Goal: Transaction & Acquisition: Purchase product/service

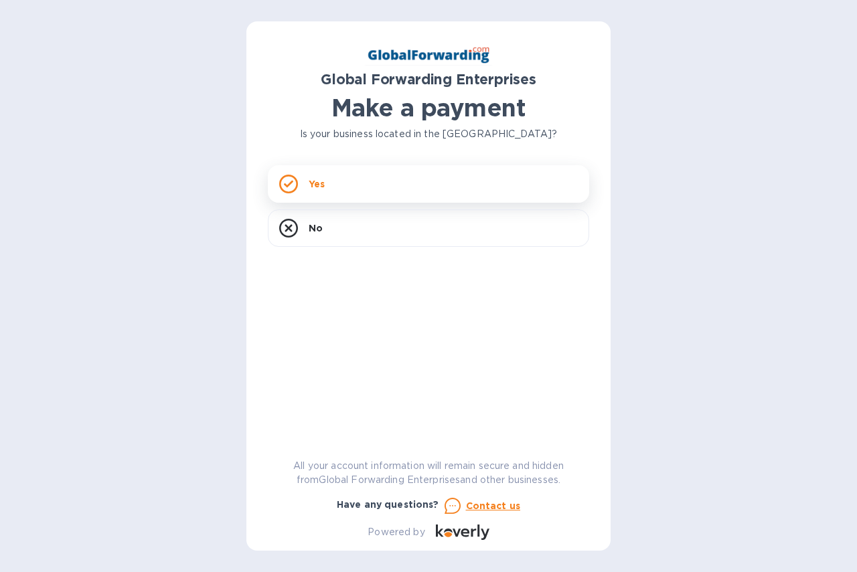
click at [345, 179] on div "Yes" at bounding box center [428, 183] width 321 height 37
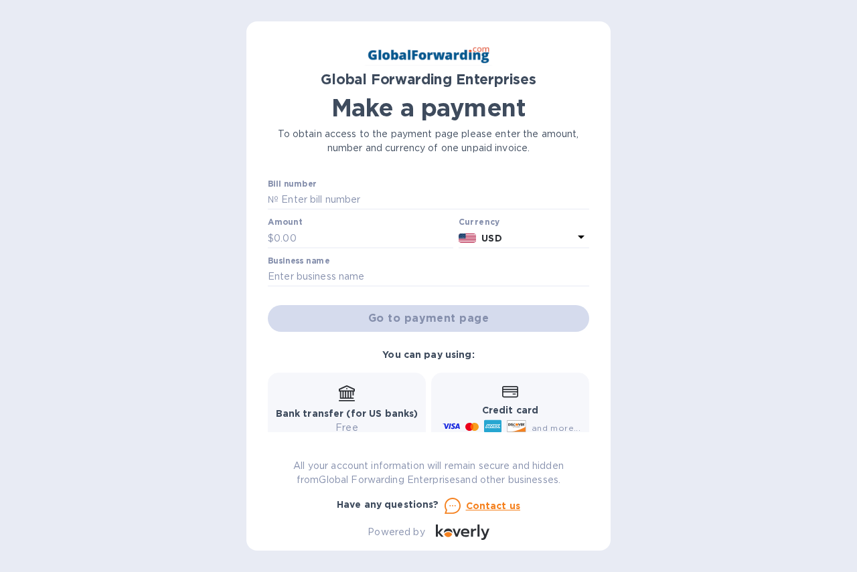
click at [321, 187] on div "Bill number №" at bounding box center [428, 194] width 321 height 31
click at [319, 198] on input "text" at bounding box center [433, 200] width 310 height 20
click at [372, 201] on input "text" at bounding box center [433, 200] width 310 height 20
paste input "79661806"
type input "79661806"
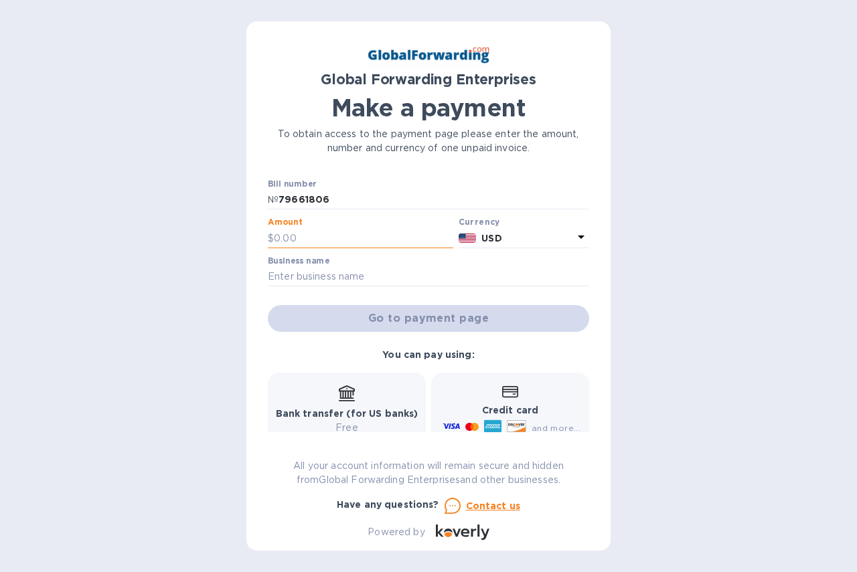
click at [313, 235] on input "text" at bounding box center [363, 238] width 179 height 20
type input "3,600"
click at [415, 265] on div "Business name" at bounding box center [428, 271] width 321 height 31
click at [362, 280] on input "text" at bounding box center [428, 277] width 321 height 20
click at [291, 283] on input "text" at bounding box center [428, 277] width 321 height 20
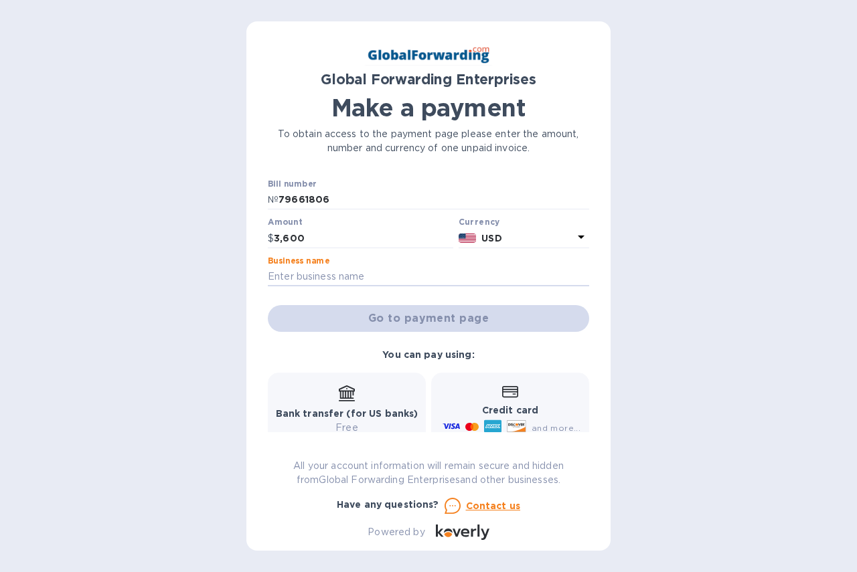
type input "Belt Maintenance"
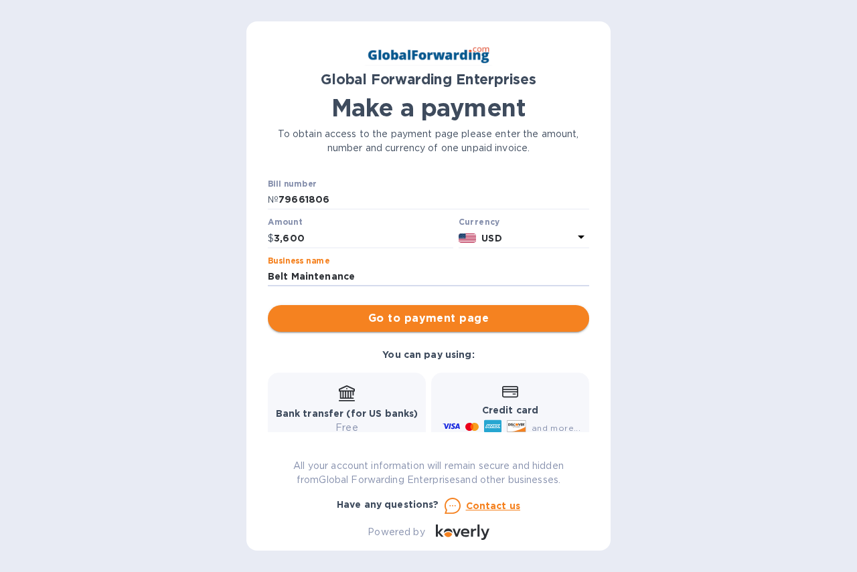
click at [465, 313] on span "Go to payment page" at bounding box center [428, 318] width 300 height 16
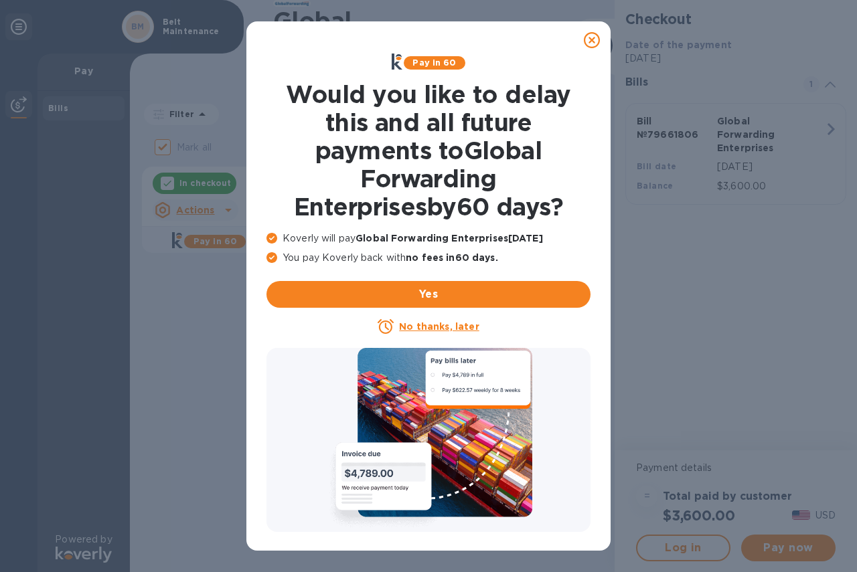
click at [591, 35] on icon at bounding box center [591, 40] width 16 height 16
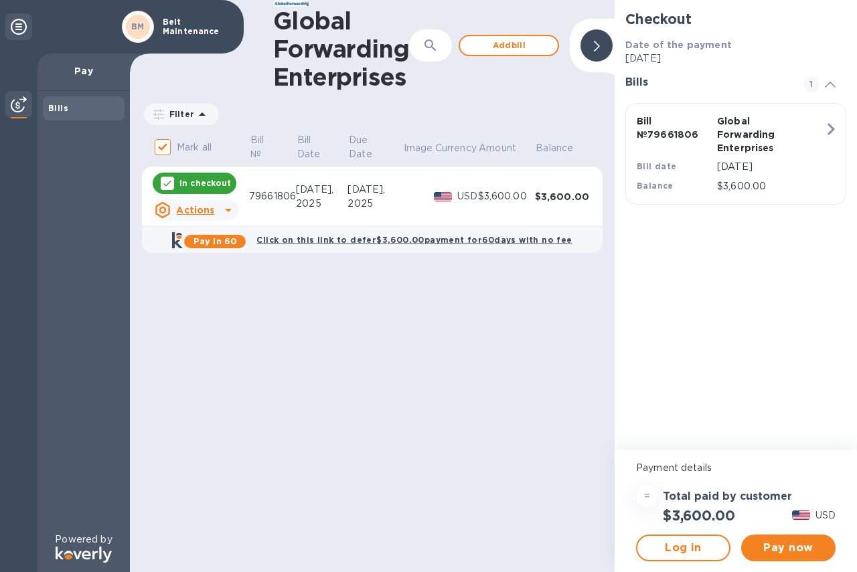
click at [191, 205] on u "Actions" at bounding box center [195, 210] width 38 height 11
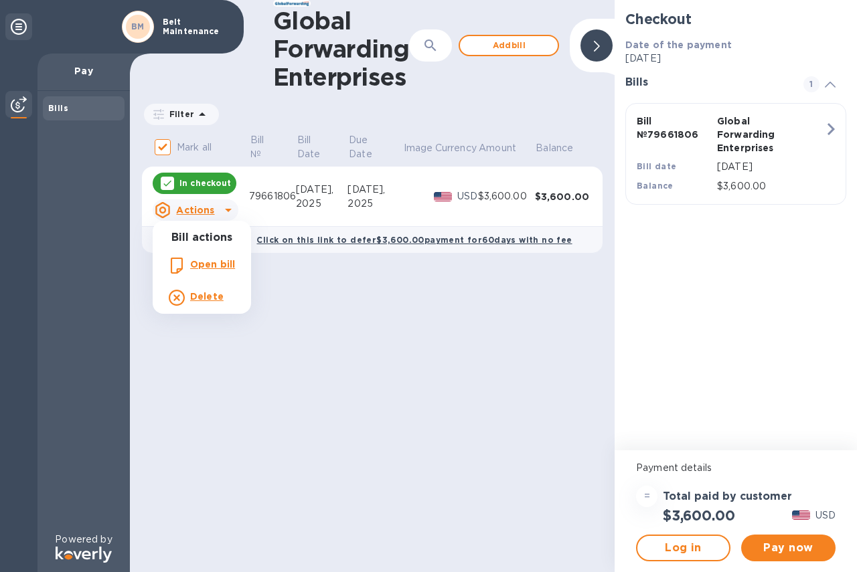
click at [213, 261] on b "Open bill" at bounding box center [212, 264] width 45 height 11
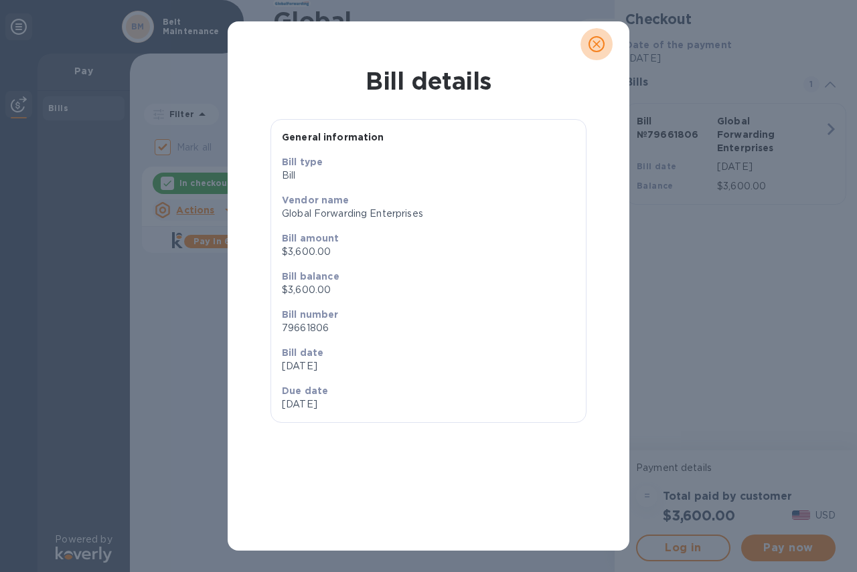
click at [587, 52] on button "close" at bounding box center [596, 44] width 32 height 32
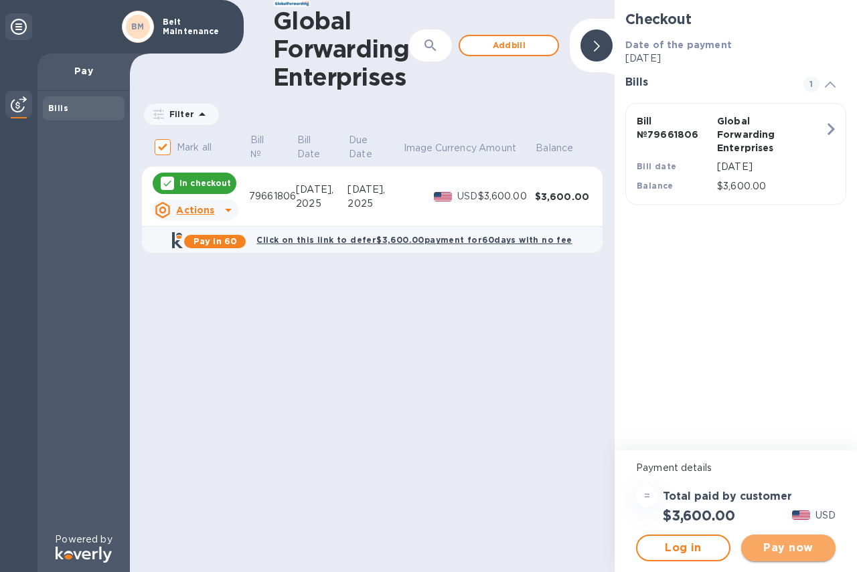
click at [778, 547] on span "Pay now" at bounding box center [787, 548] width 73 height 16
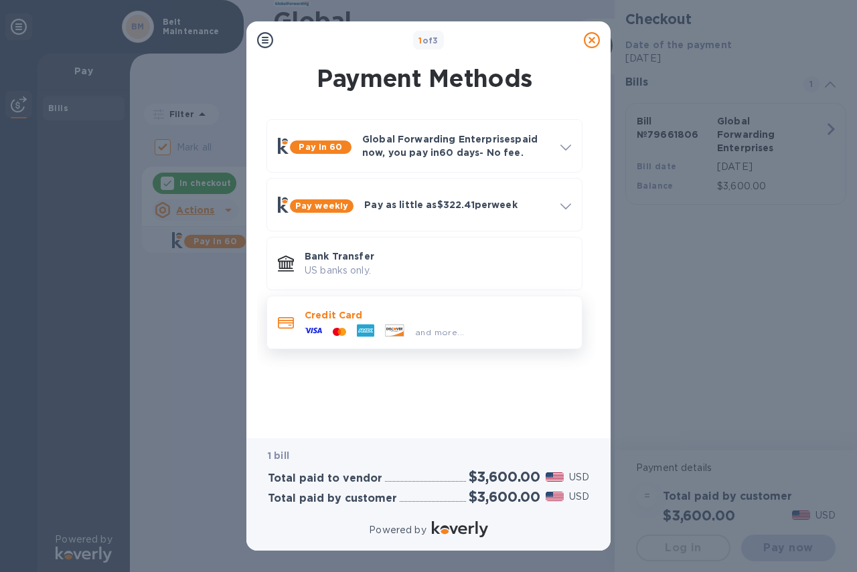
click at [350, 317] on p "Credit Card" at bounding box center [437, 314] width 266 height 13
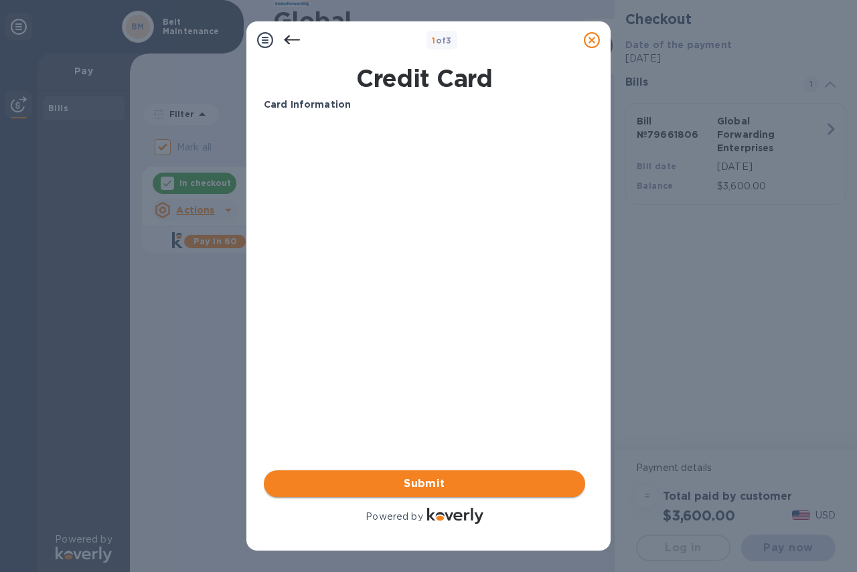
click at [442, 489] on span "Submit" at bounding box center [424, 484] width 300 height 16
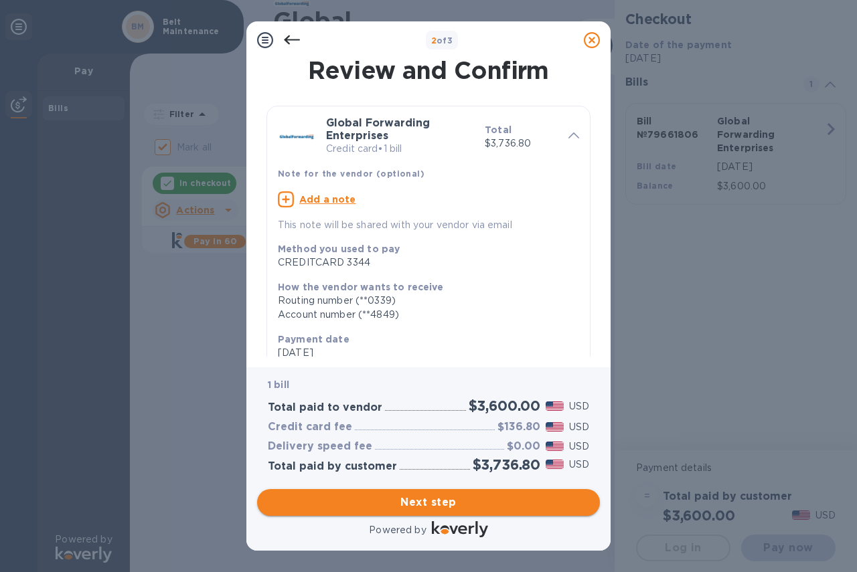
click at [505, 498] on span "Next step" at bounding box center [428, 502] width 321 height 16
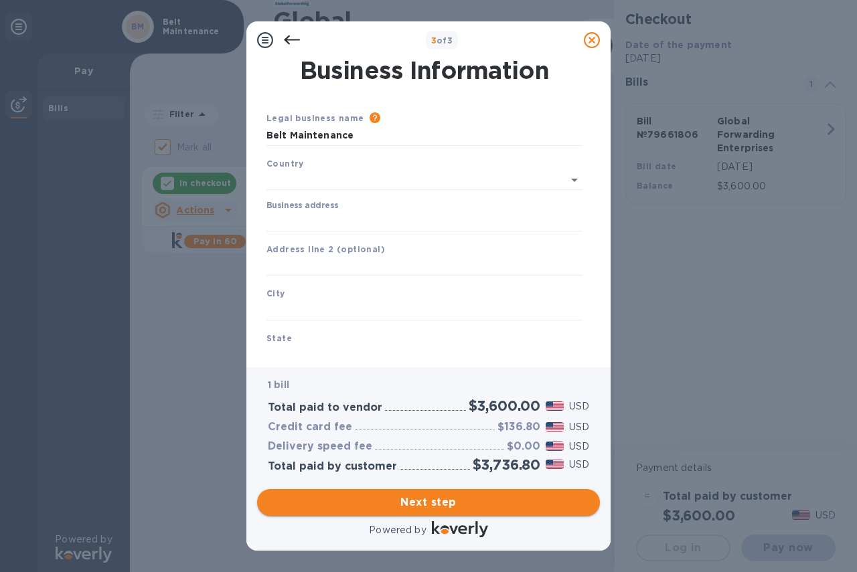
type input "[GEOGRAPHIC_DATA]"
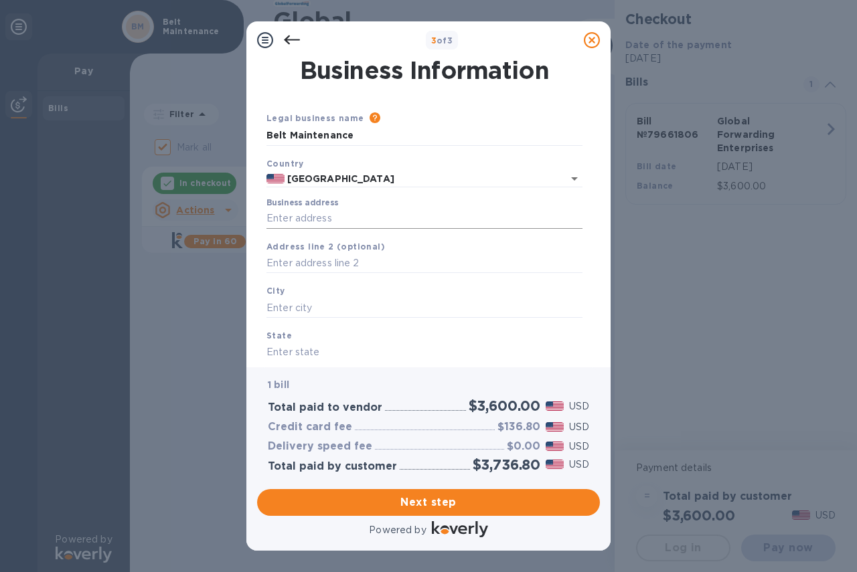
click at [340, 217] on input "Business address" at bounding box center [424, 219] width 316 height 20
type input "[STREET_ADDRESS]"
click at [326, 303] on input "text" at bounding box center [424, 308] width 316 height 20
click at [328, 304] on input "text" at bounding box center [424, 308] width 316 height 20
click at [278, 312] on input "text" at bounding box center [424, 308] width 316 height 20
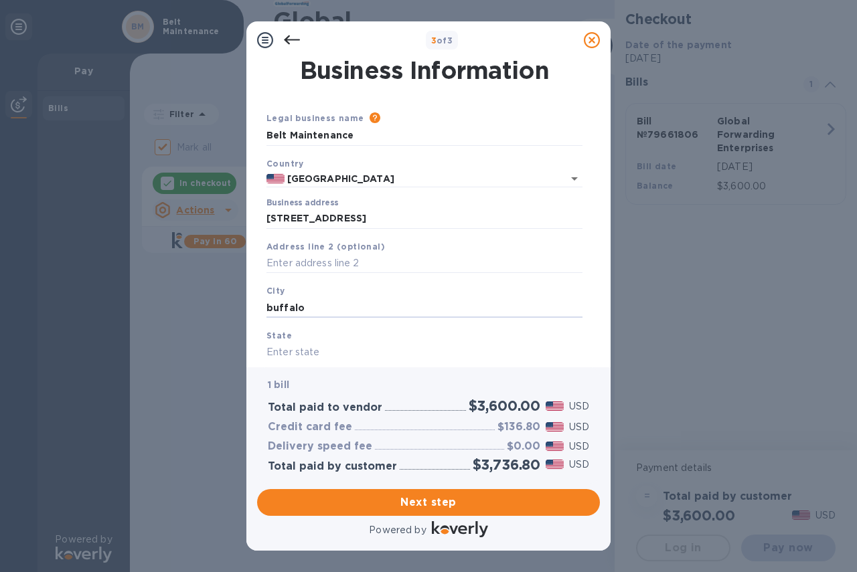
type input "buffalo"
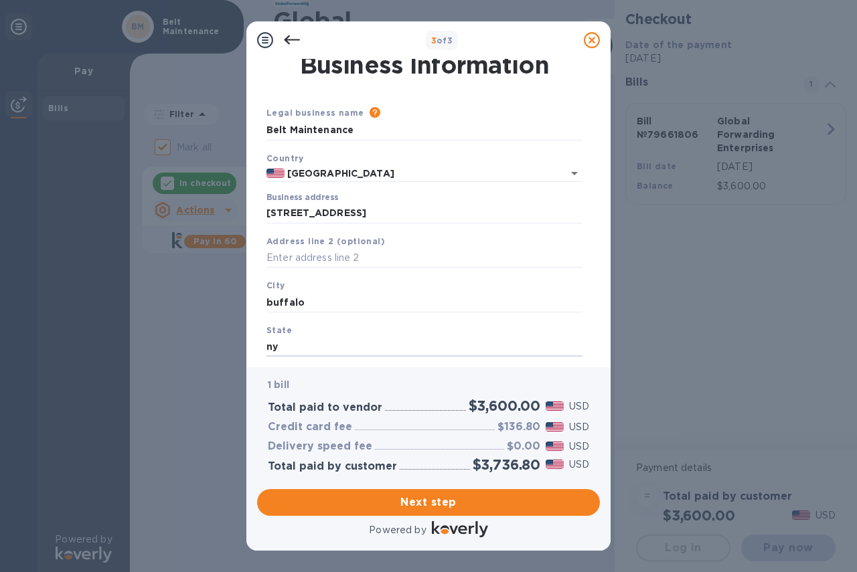
type input "ny"
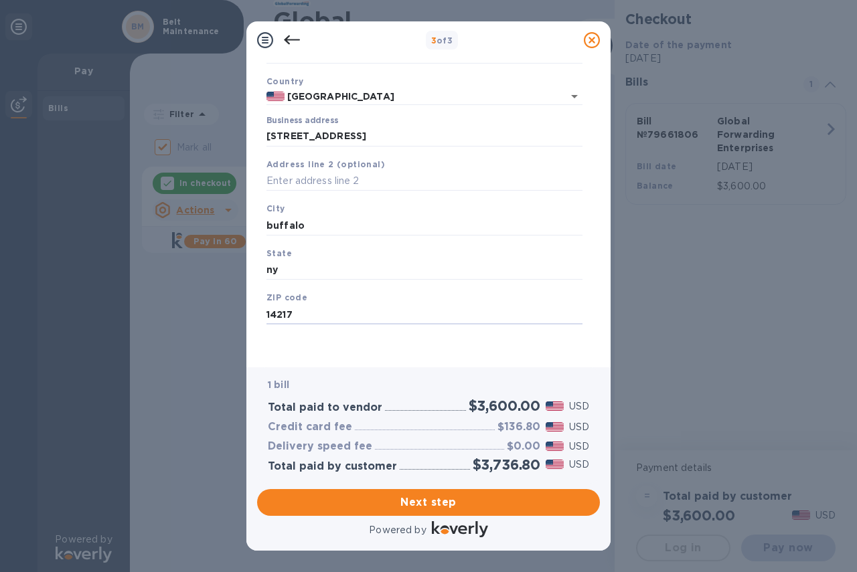
type input "14217"
click at [288, 41] on icon at bounding box center [292, 40] width 16 height 16
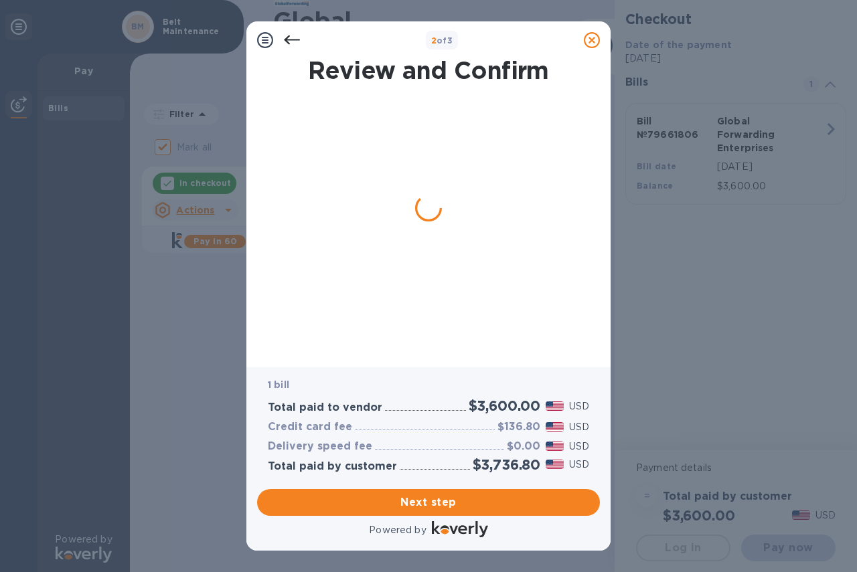
click at [289, 28] on div at bounding box center [291, 40] width 27 height 27
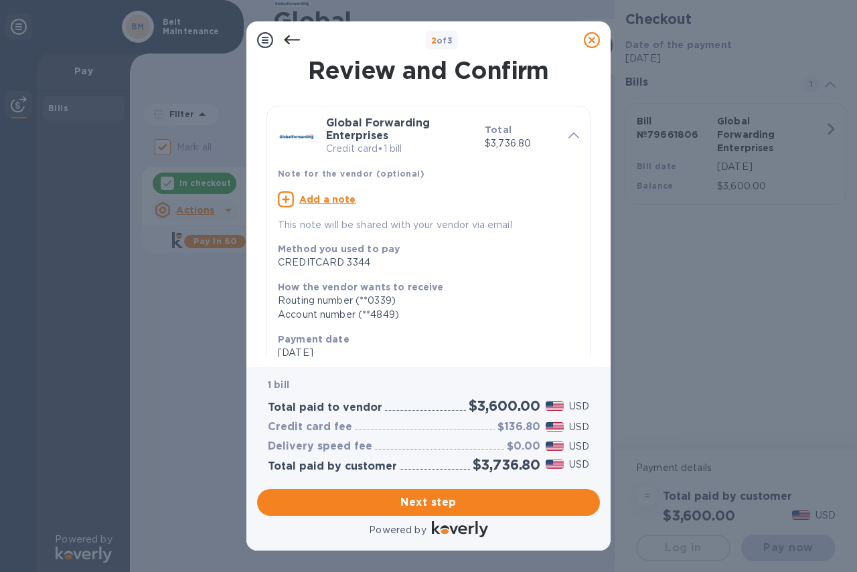
drag, startPoint x: 274, startPoint y: 37, endPoint x: 292, endPoint y: 33, distance: 18.5
click at [275, 37] on div at bounding box center [265, 40] width 27 height 27
click at [290, 39] on icon at bounding box center [292, 40] width 16 height 16
